Goal: Information Seeking & Learning: Learn about a topic

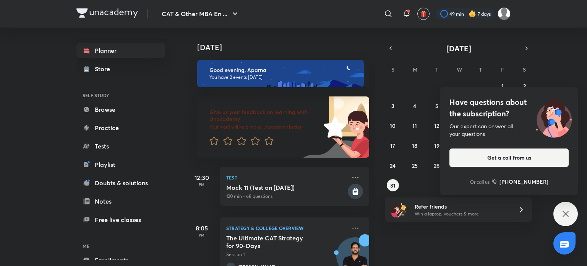
click at [0, 202] on div "CAT & Other MBA En ... ​ 49 min 7 days Planner Store SELF STUDY Browse Practice…" at bounding box center [293, 133] width 587 height 266
click at [112, 106] on link "Browse" at bounding box center [120, 109] width 89 height 15
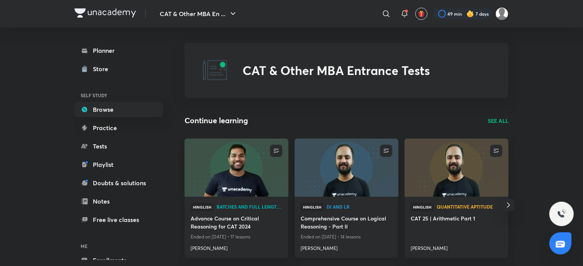
click at [373, 162] on img at bounding box center [347, 167] width 106 height 59
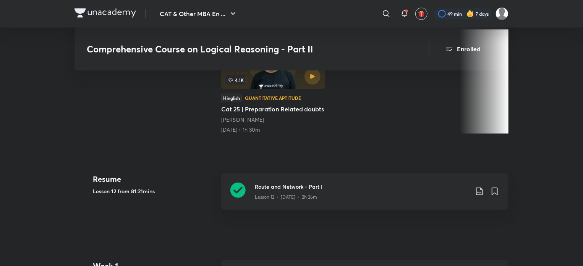
scroll to position [258, 0]
click at [234, 191] on icon at bounding box center [238, 189] width 15 height 15
click at [243, 187] on icon at bounding box center [238, 189] width 15 height 15
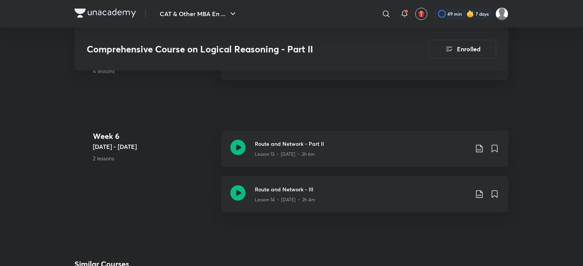
scroll to position [1139, 0]
click at [239, 195] on icon at bounding box center [238, 192] width 15 height 15
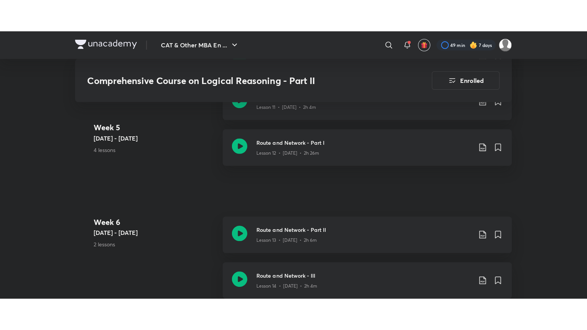
scroll to position [1086, 0]
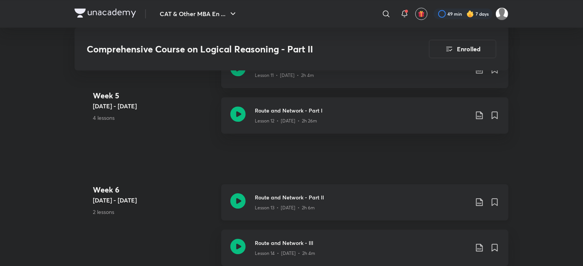
click at [236, 201] on icon at bounding box center [238, 200] width 15 height 15
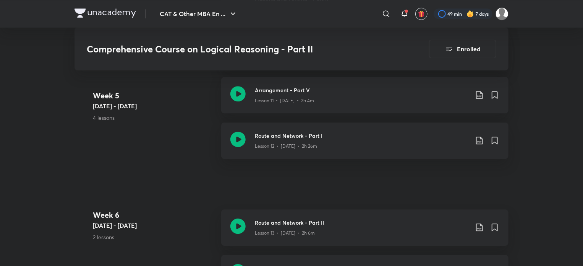
scroll to position [1125, 0]
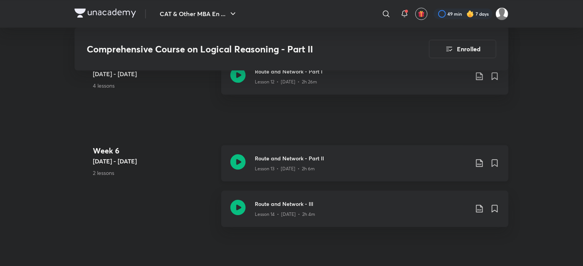
click at [239, 167] on icon at bounding box center [238, 161] width 15 height 15
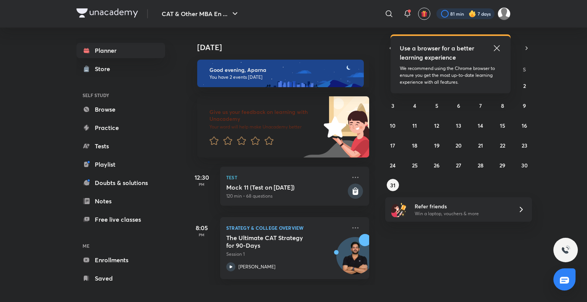
click at [468, 11] on div at bounding box center [466, 13] width 58 height 11
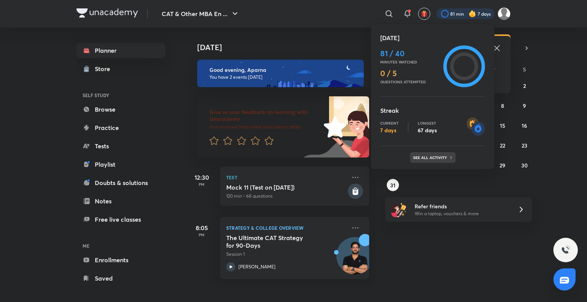
click at [432, 154] on div "See all activity" at bounding box center [432, 157] width 45 height 11
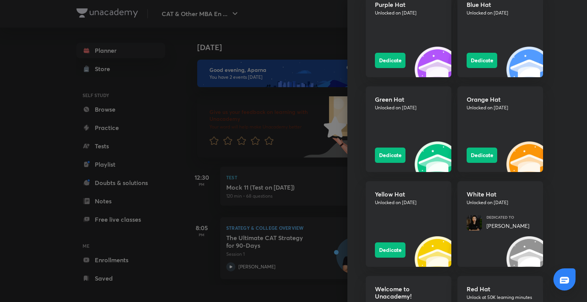
scroll to position [895, 0]
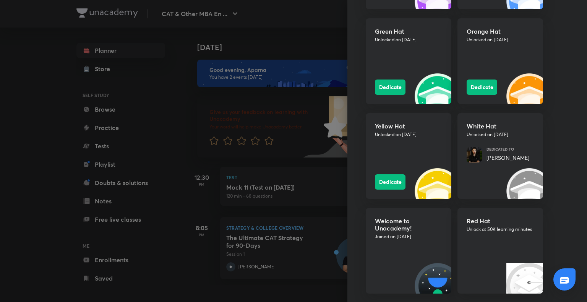
click at [53, 195] on div at bounding box center [293, 151] width 587 height 302
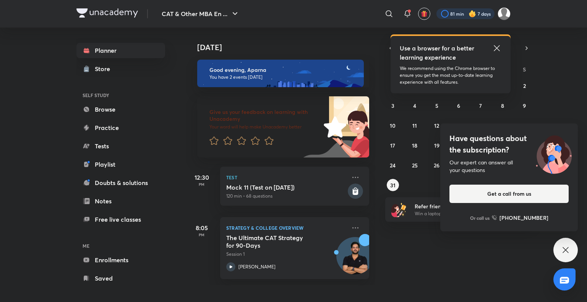
click at [482, 16] on div at bounding box center [466, 13] width 58 height 11
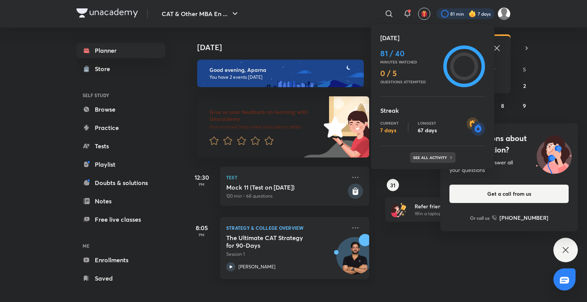
click at [443, 158] on p "See all activity" at bounding box center [431, 157] width 36 height 5
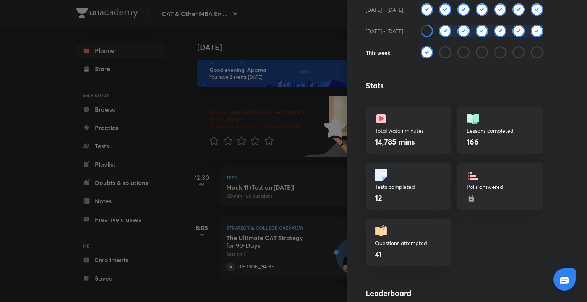
scroll to position [174, 0]
